Goal: Information Seeking & Learning: Learn about a topic

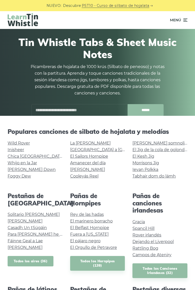
click at [38, 263] on link "Todos los aires (36)" at bounding box center [31, 261] width 46 height 10
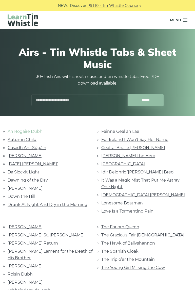
click at [27, 130] on link "An Rogaire Dubh" at bounding box center [25, 131] width 35 height 5
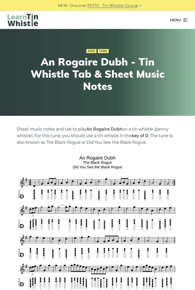
scroll to position [0, 0]
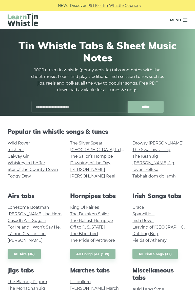
click at [186, 20] on icon at bounding box center [185, 20] width 5 height 6
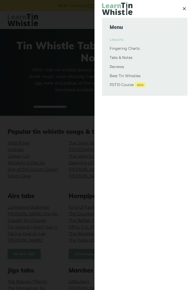
click at [119, 42] on link "Lessons" at bounding box center [145, 40] width 70 height 6
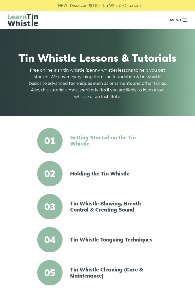
click at [114, 141] on link "Getting Started on the Tin Whistle" at bounding box center [113, 140] width 86 height 12
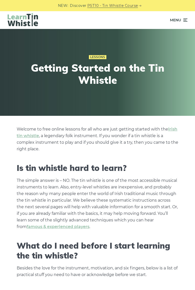
click at [188, 18] on icon at bounding box center [185, 20] width 5 height 6
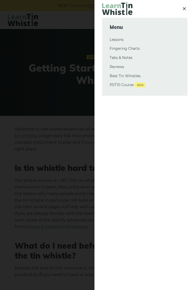
click at [119, 26] on span "Menu" at bounding box center [145, 27] width 70 height 7
click at [117, 9] on img at bounding box center [117, 8] width 30 height 13
